Goal: Share content

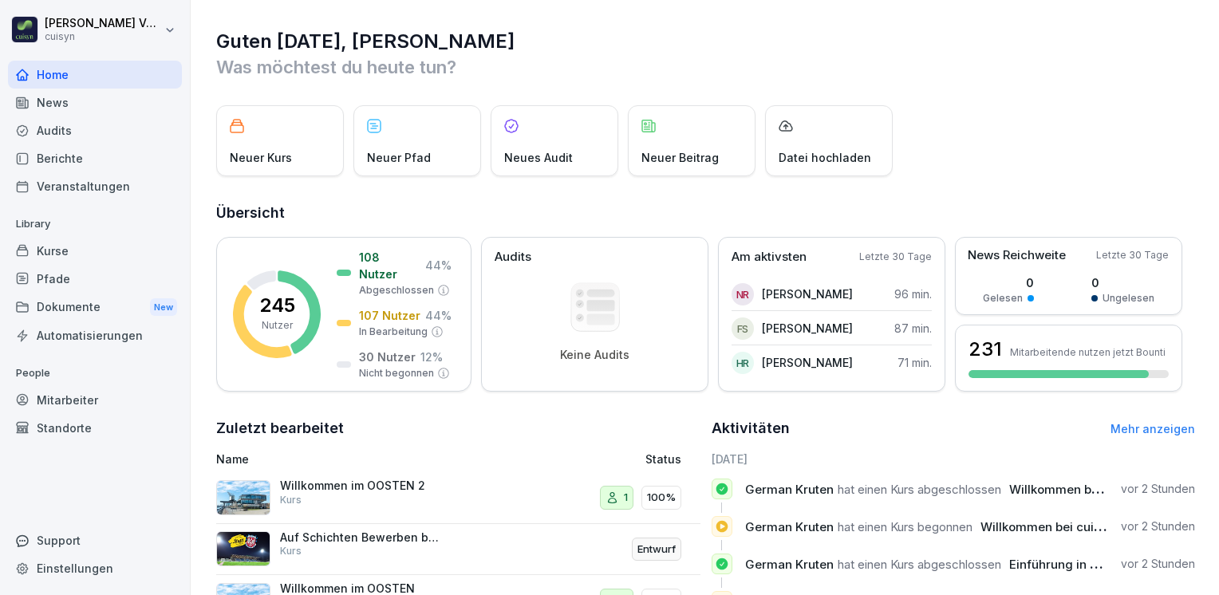
click at [63, 257] on div "Kurse" at bounding box center [95, 251] width 174 height 28
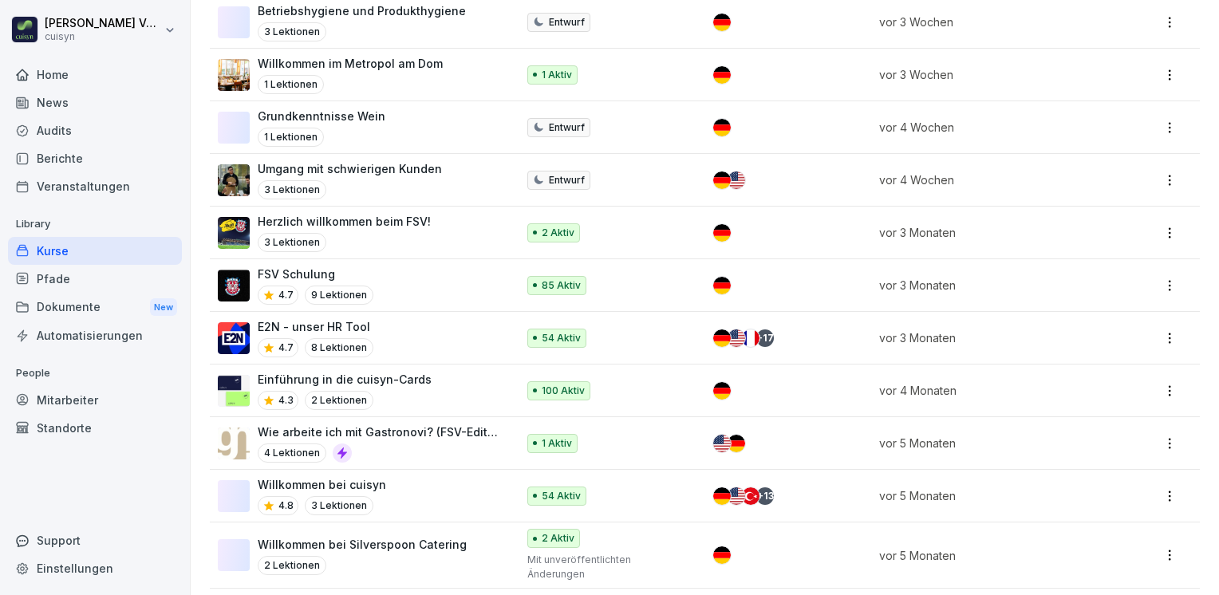
scroll to position [638, 0]
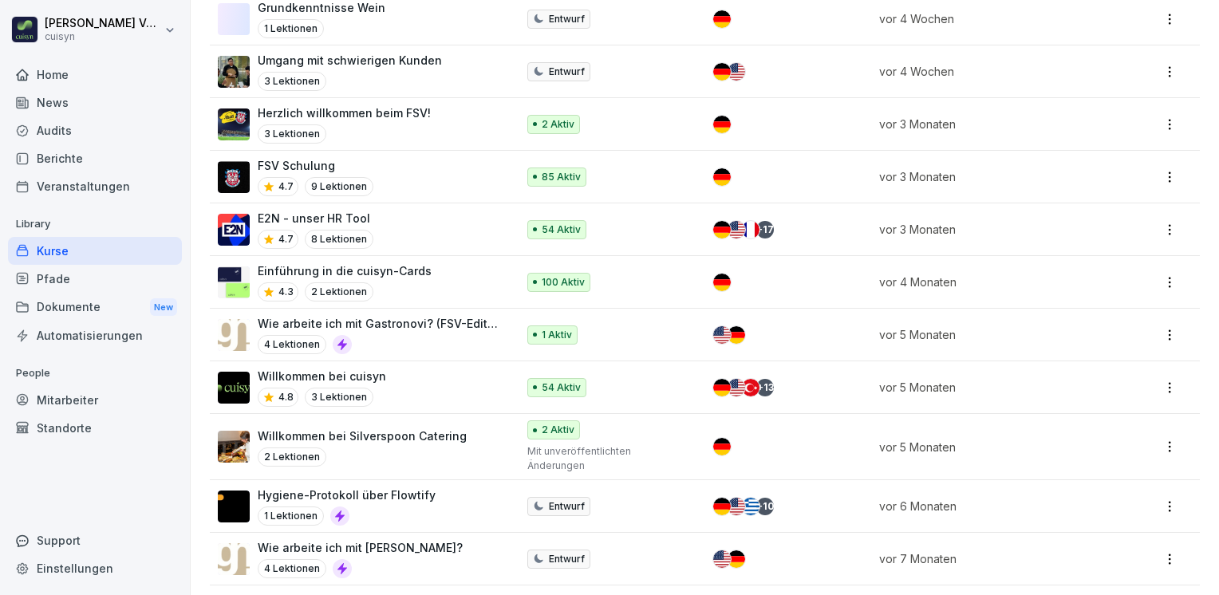
click at [347, 212] on p "E2N - unser HR Tool" at bounding box center [316, 218] width 116 height 17
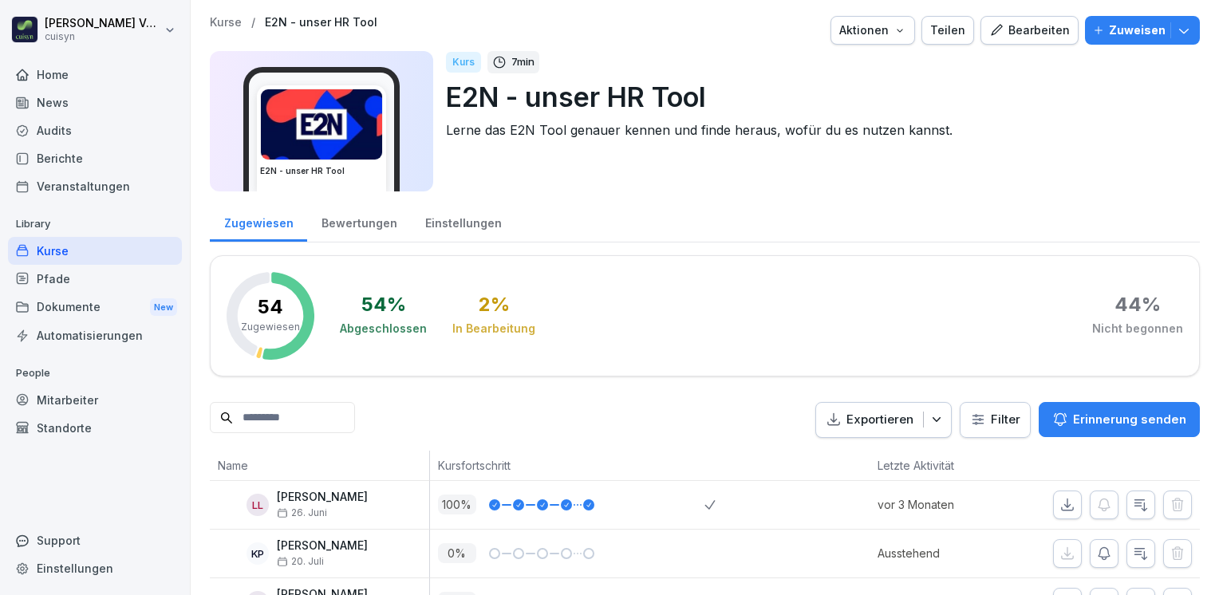
click at [934, 37] on div "Teilen" at bounding box center [947, 31] width 35 height 18
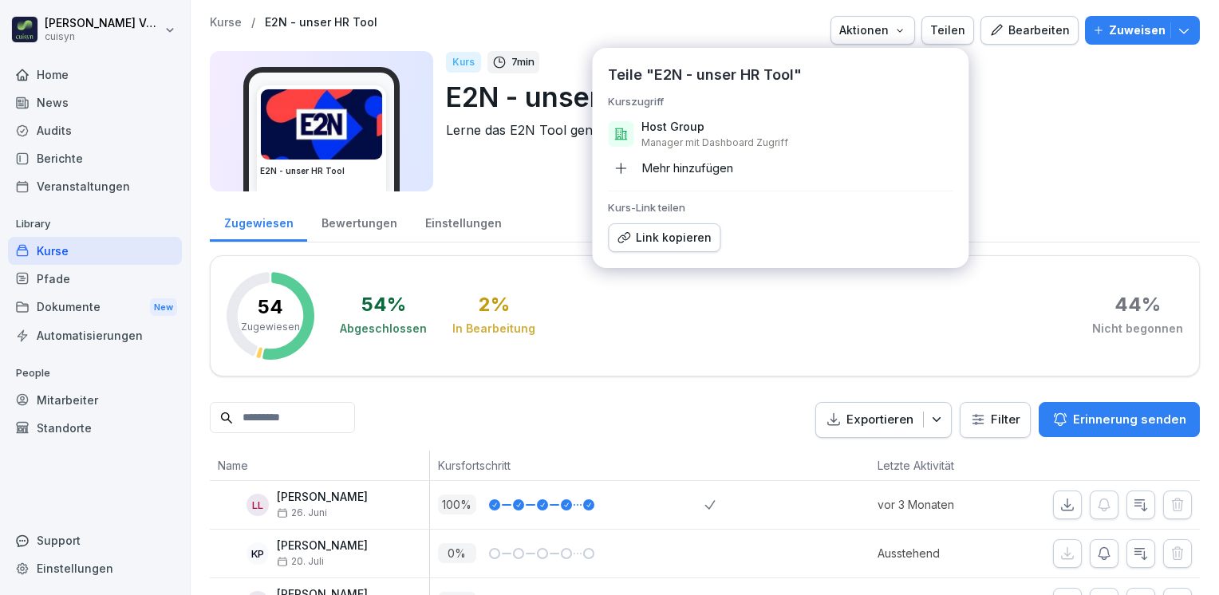
click at [664, 241] on div "Link kopieren" at bounding box center [664, 238] width 95 height 18
